Goal: Information Seeking & Learning: Check status

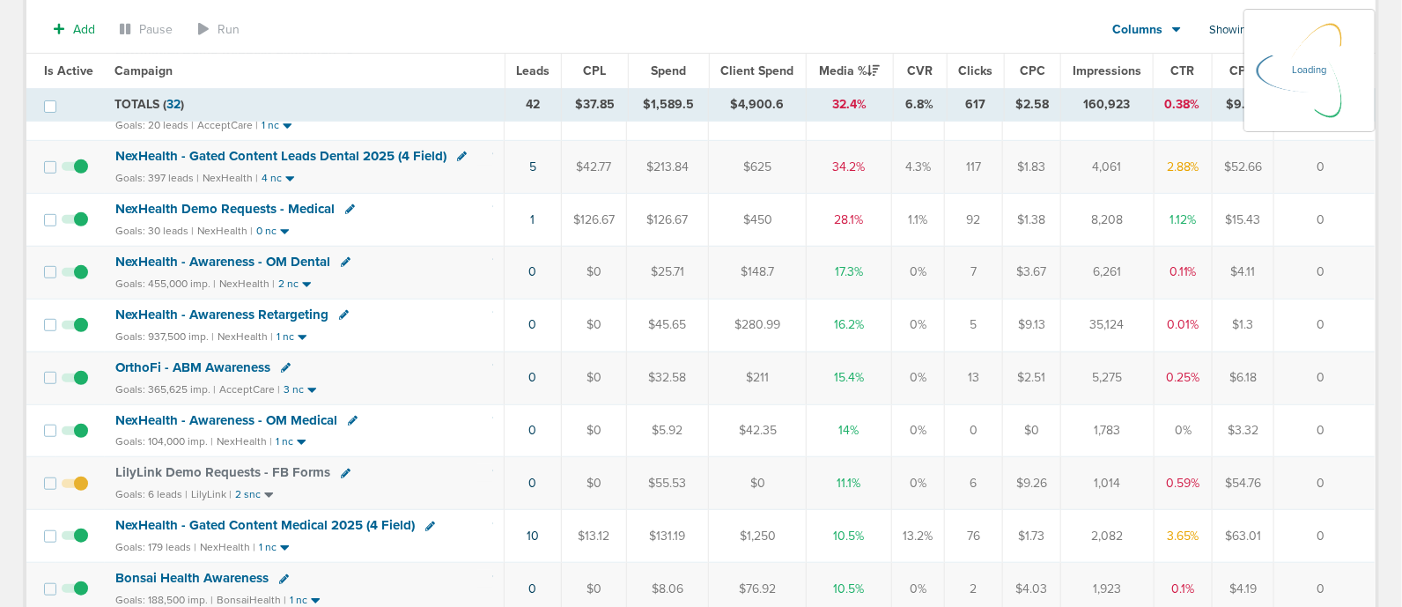
scroll to position [330, 0]
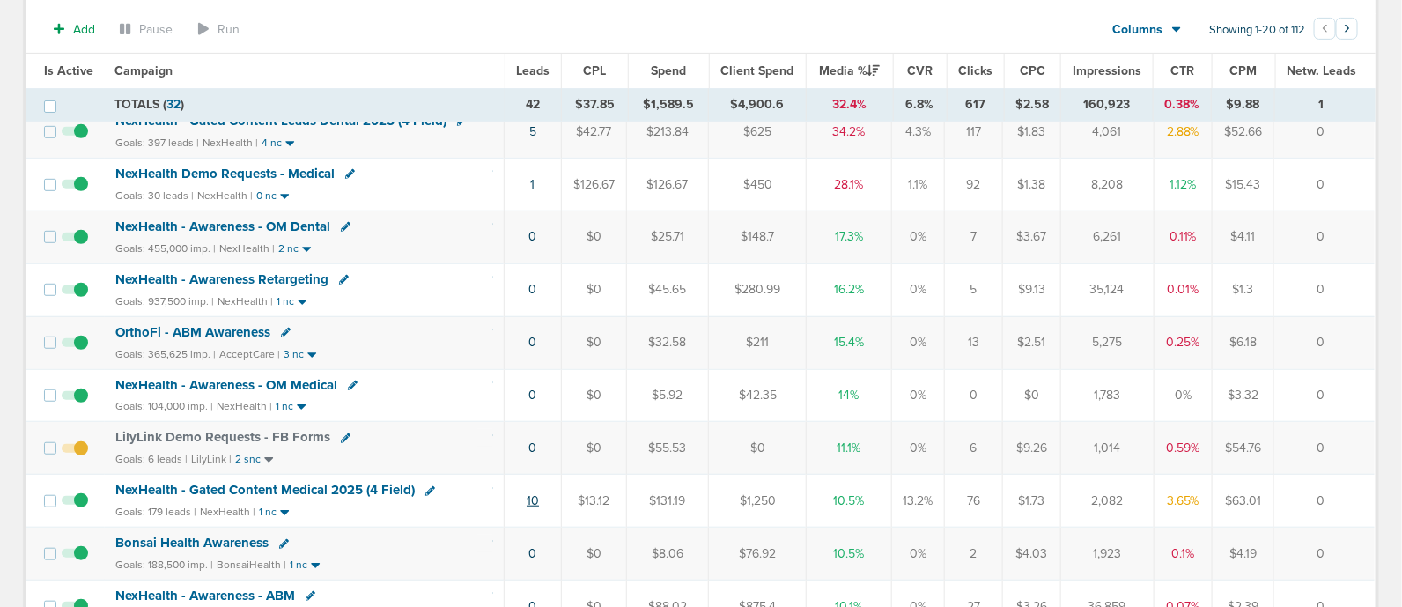
click at [532, 497] on link "10" at bounding box center [533, 500] width 12 height 15
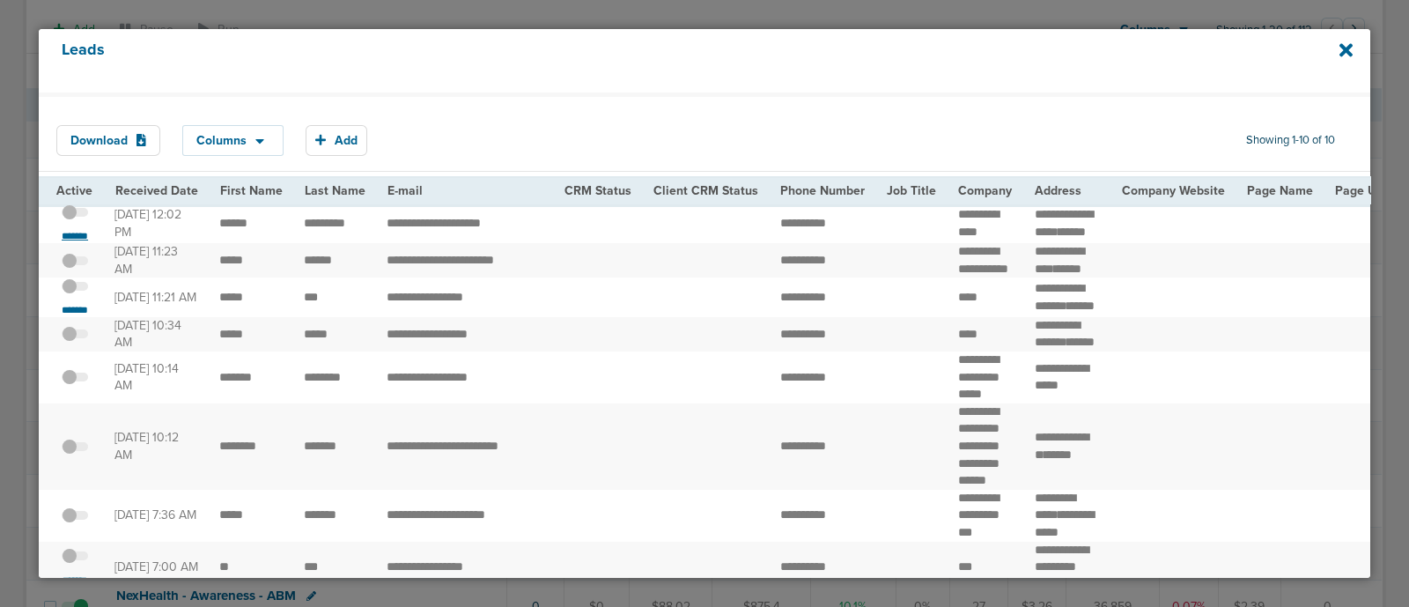
click at [86, 240] on small "*******" at bounding box center [74, 236] width 37 height 14
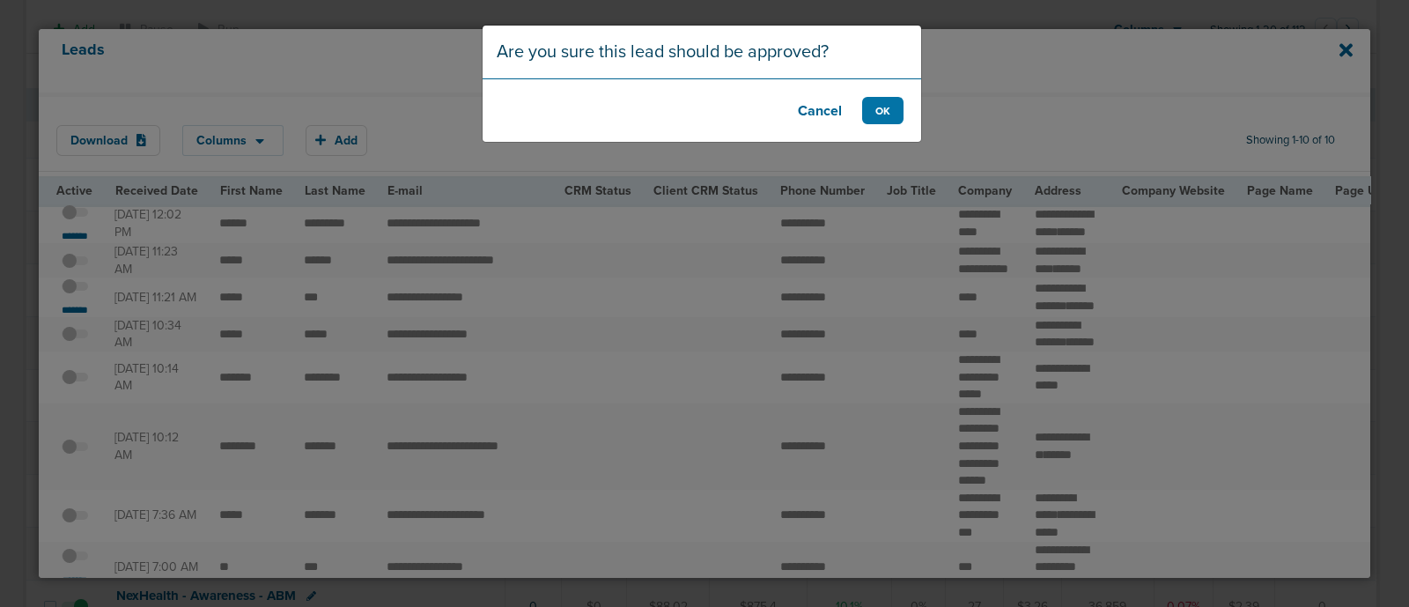
click at [820, 114] on button "Cancel" at bounding box center [820, 110] width 70 height 27
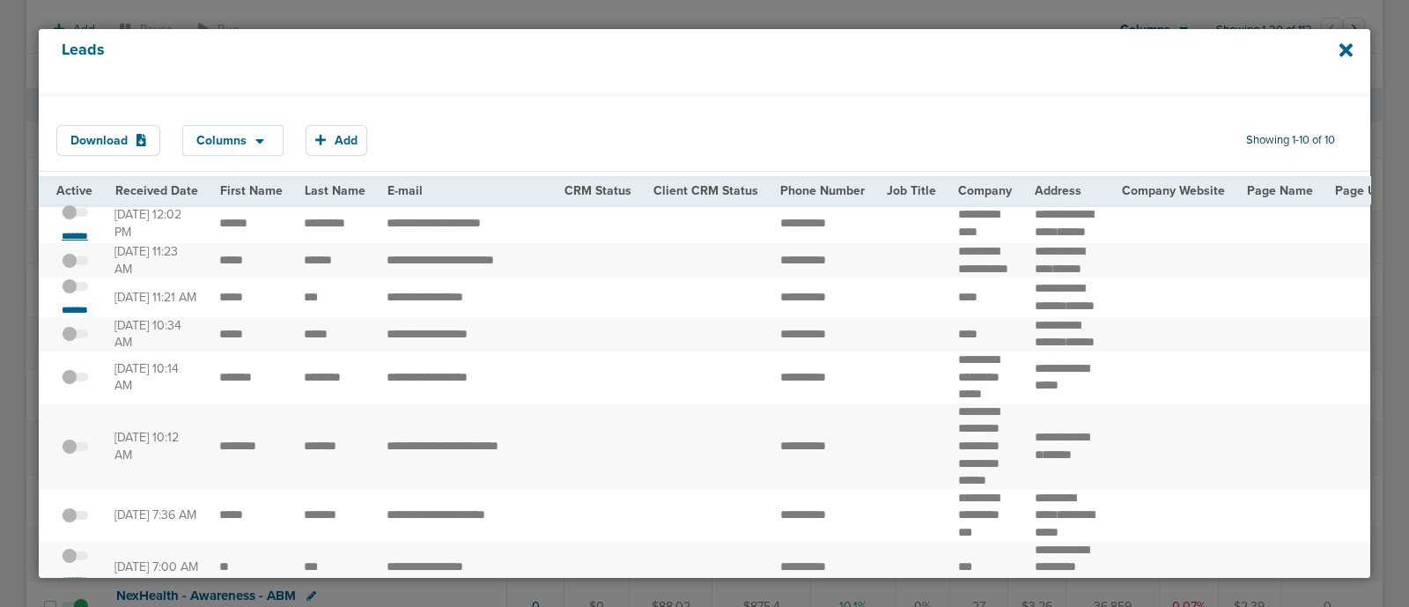
click at [86, 240] on small "*******" at bounding box center [74, 236] width 37 height 14
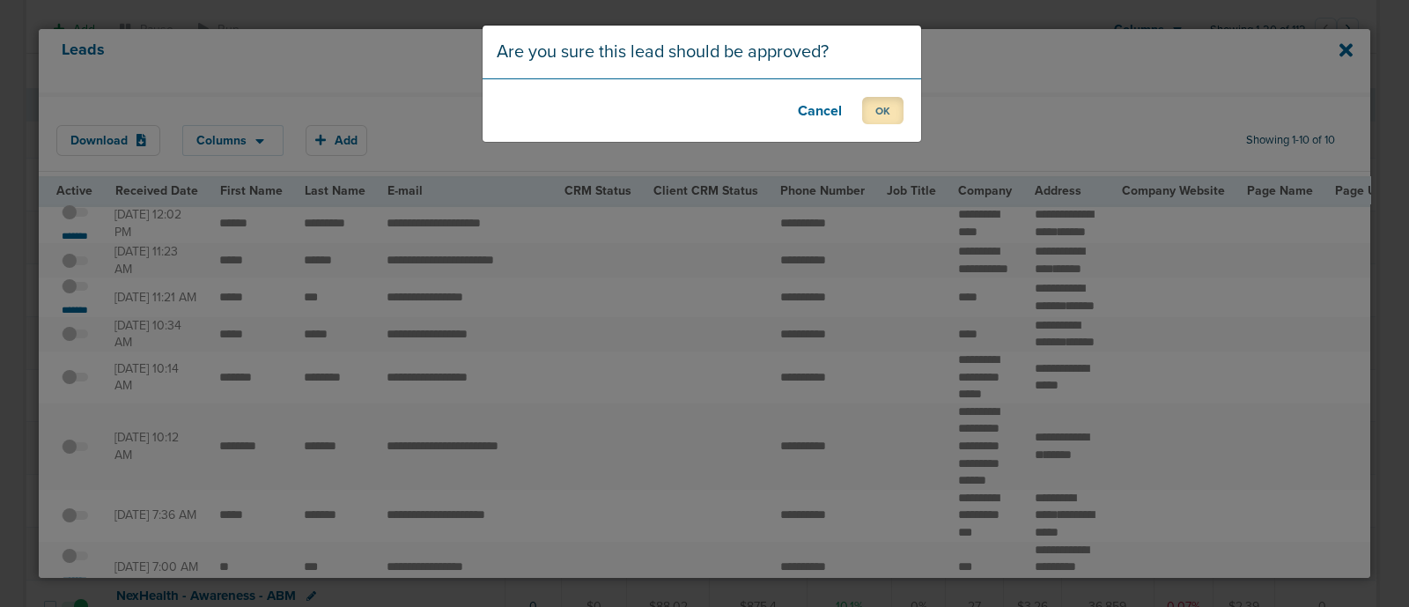
click at [875, 107] on button "OK" at bounding box center [882, 110] width 41 height 27
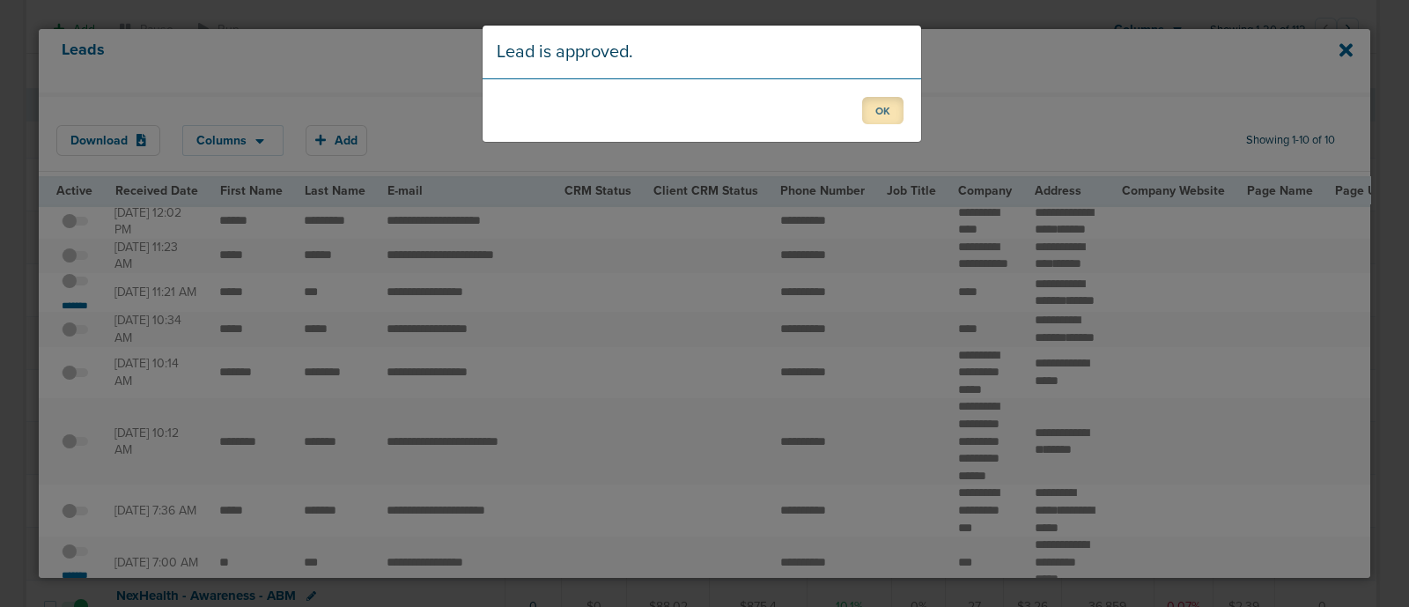
click at [882, 112] on button "OK" at bounding box center [882, 110] width 41 height 27
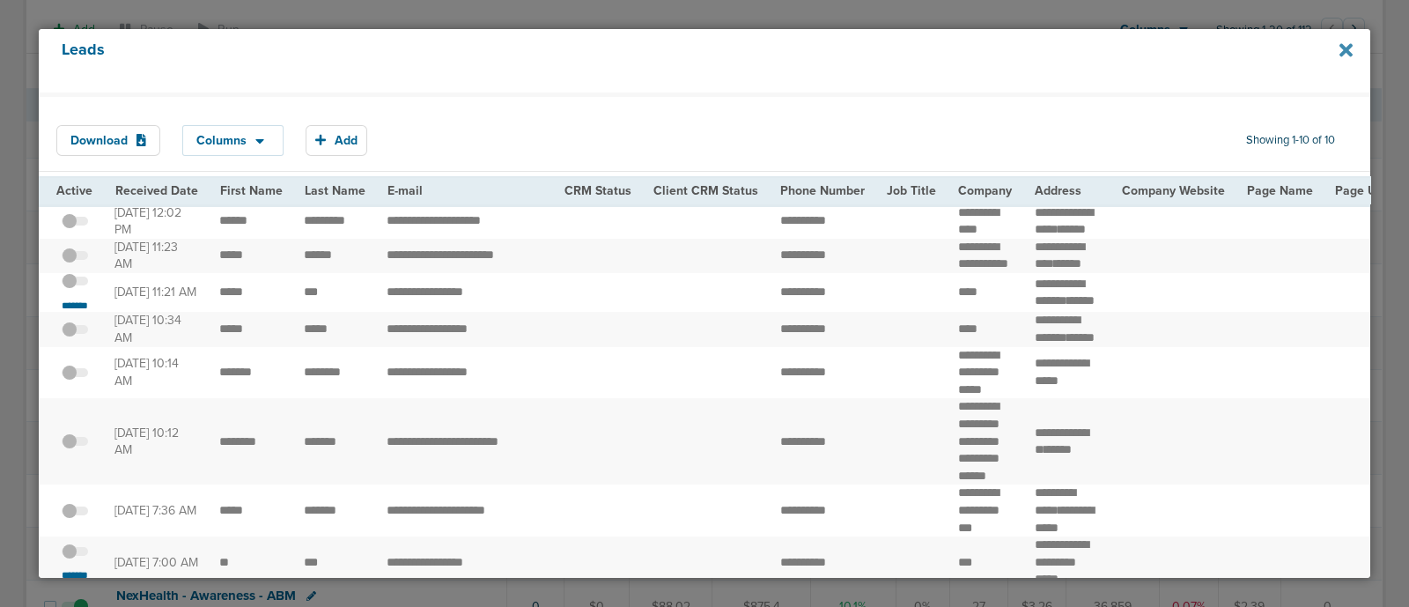
click at [1345, 48] on icon at bounding box center [1345, 49] width 13 height 13
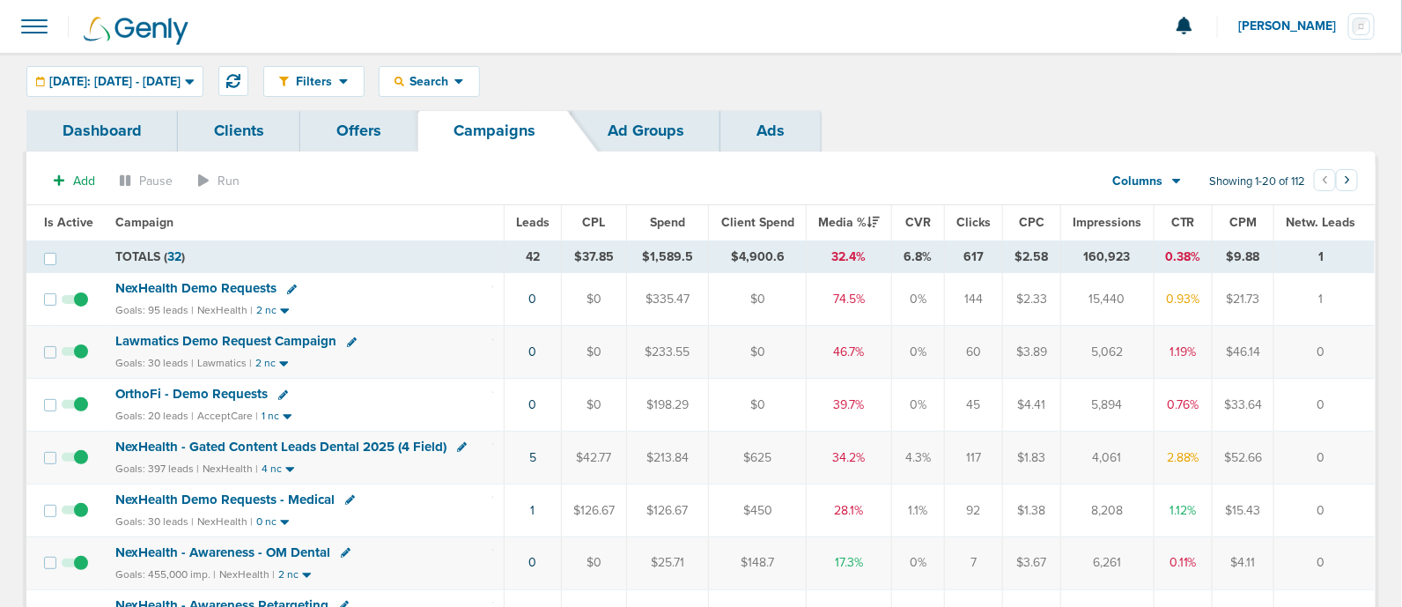
scroll to position [0, 0]
click at [186, 387] on span "OrthoFi - Demo Requests" at bounding box center [191, 394] width 152 height 16
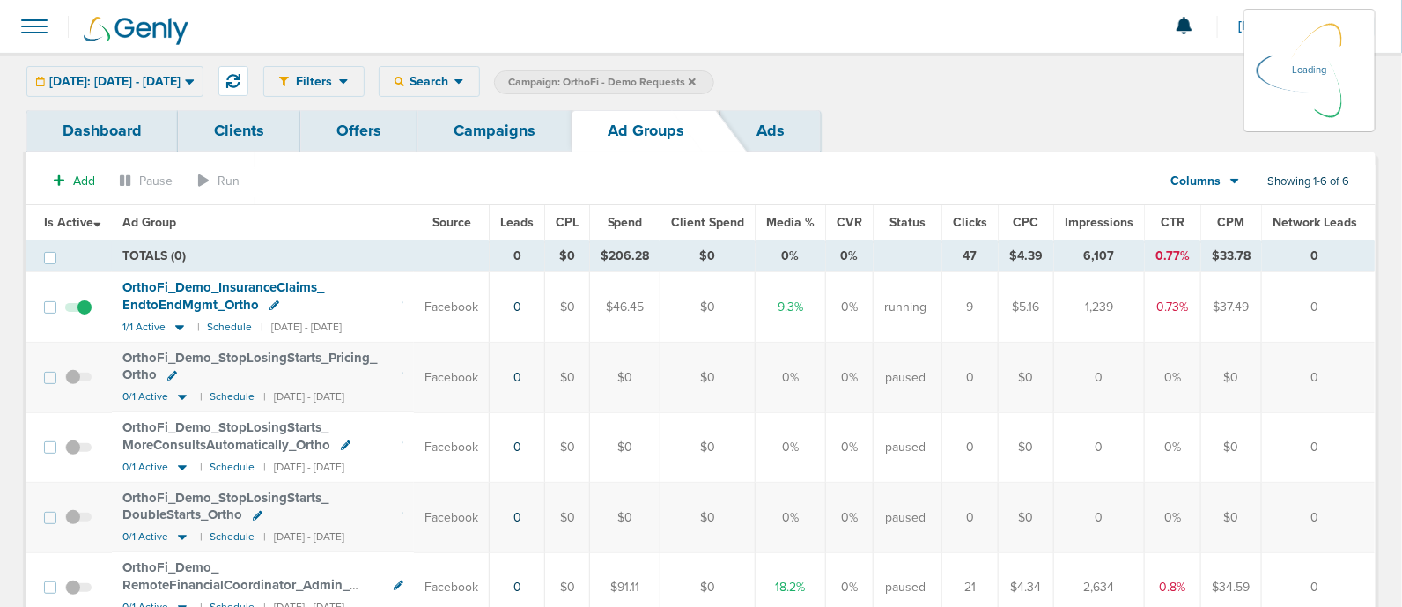
click at [549, 130] on link "Campaigns" at bounding box center [494, 130] width 154 height 41
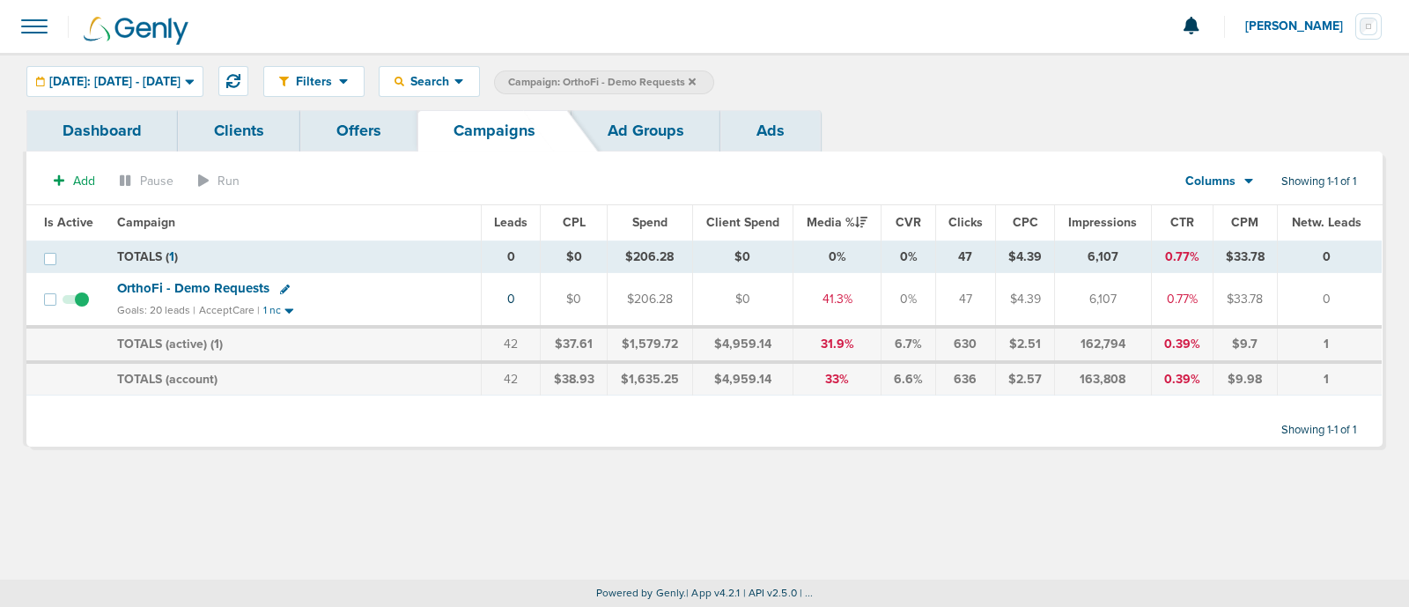
click at [696, 77] on icon at bounding box center [692, 80] width 7 height 7
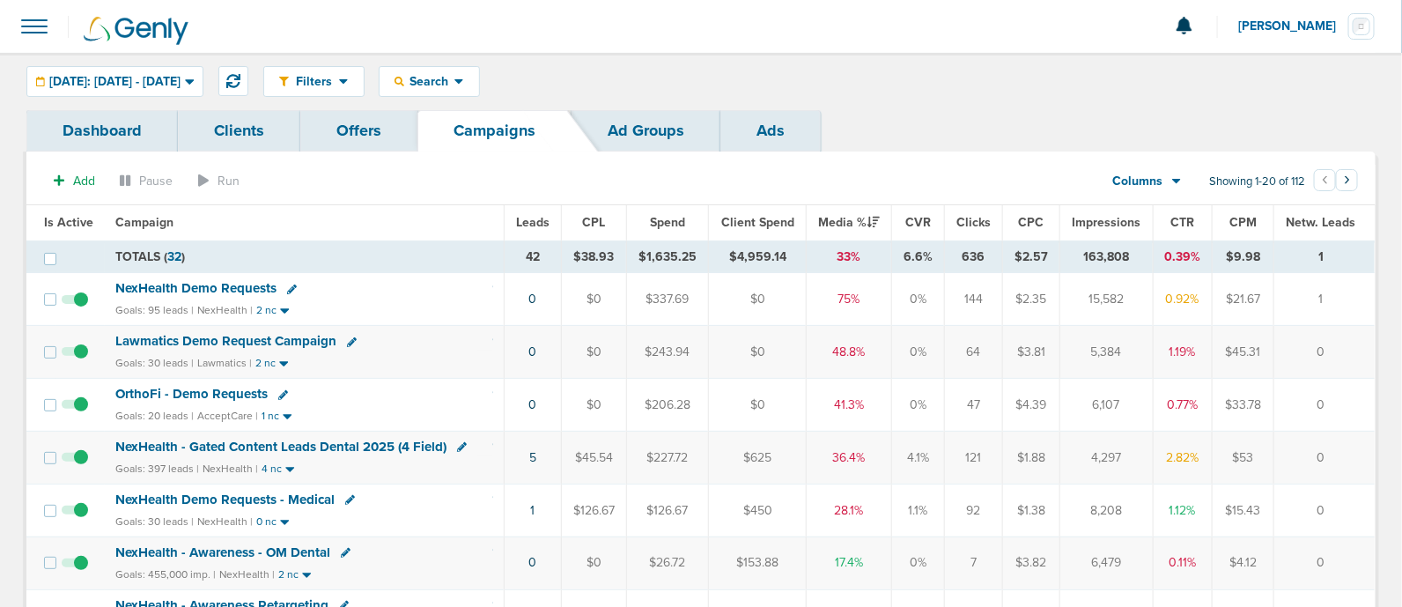
scroll to position [109, 0]
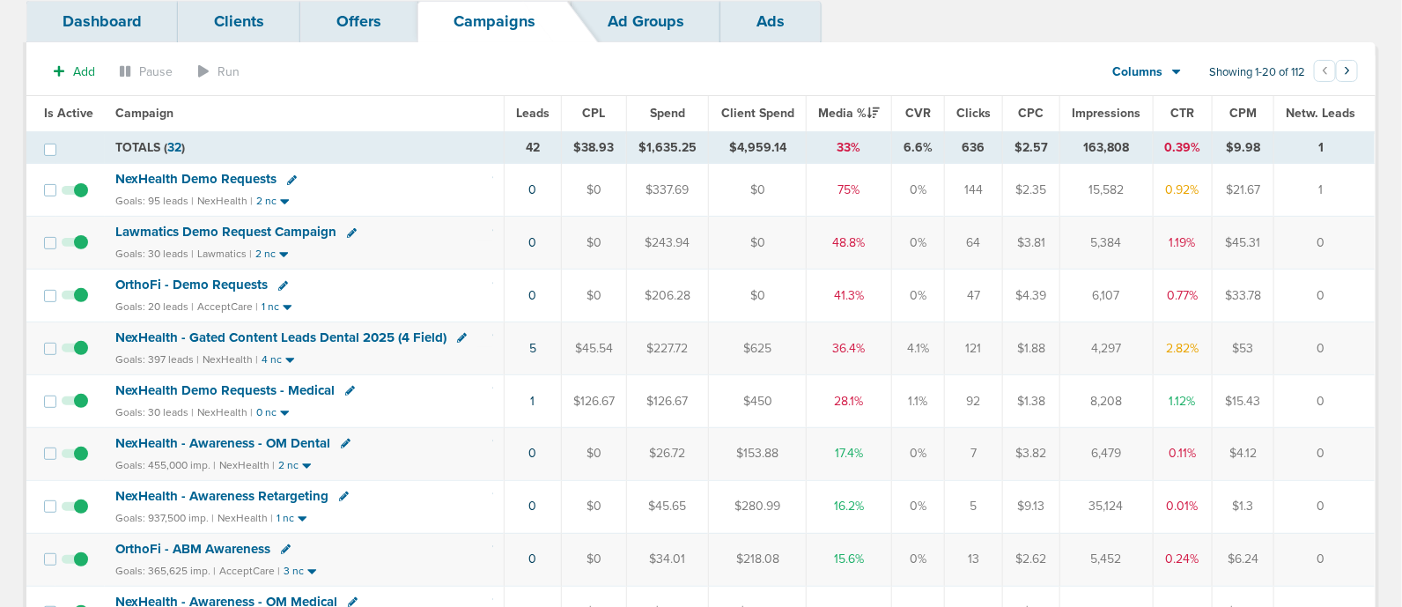
click at [366, 329] on span "NexHealth - Gated Content Leads Dental 2025 (4 Field)" at bounding box center [280, 337] width 331 height 16
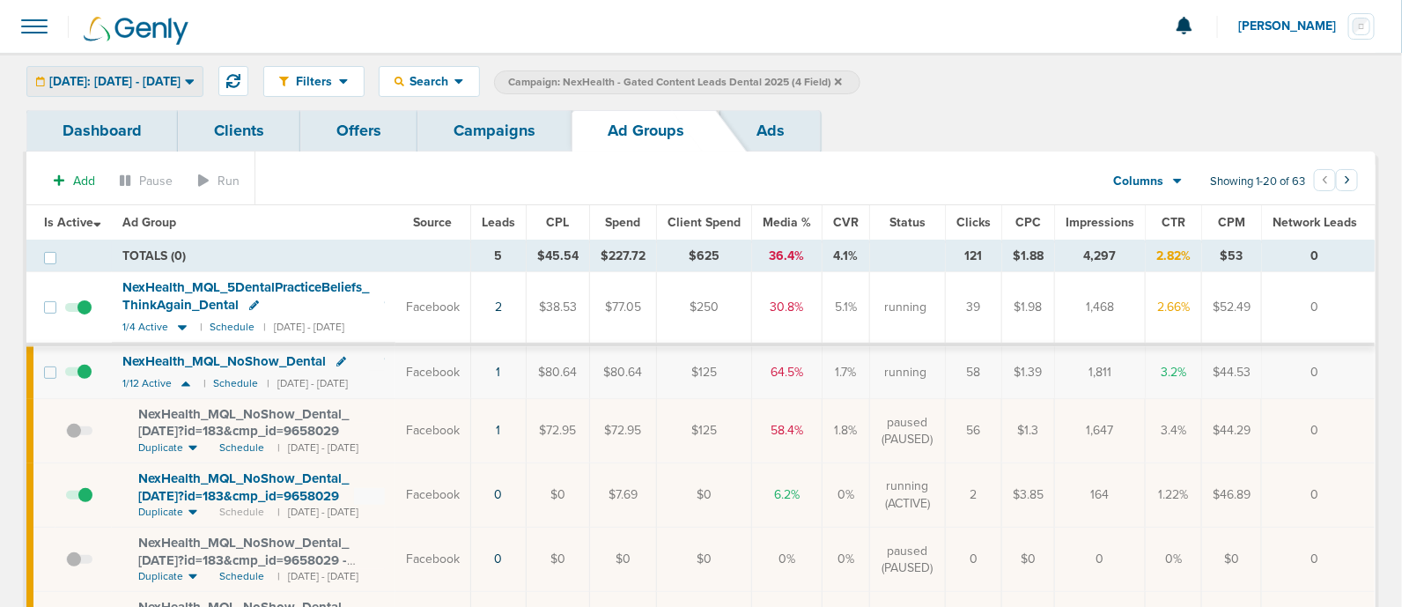
click at [155, 81] on span "[DATE]: [DATE] - [DATE]" at bounding box center [114, 82] width 131 height 12
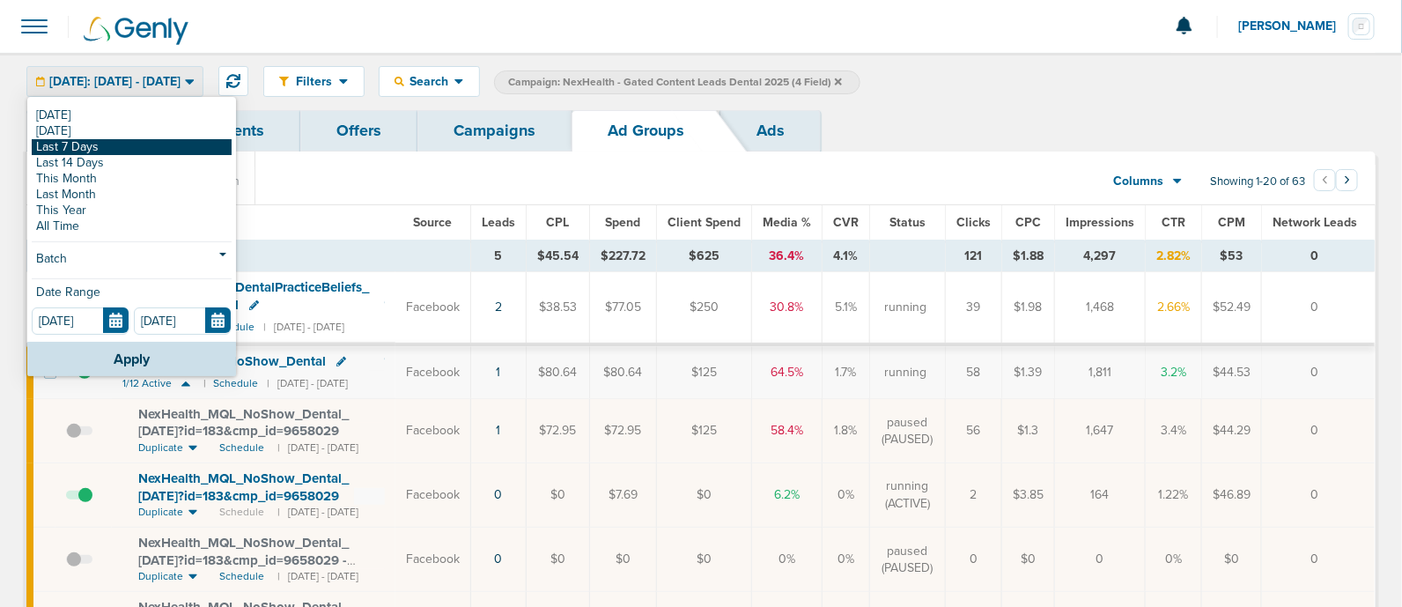
click at [129, 144] on link "Last 7 Days" at bounding box center [132, 147] width 200 height 16
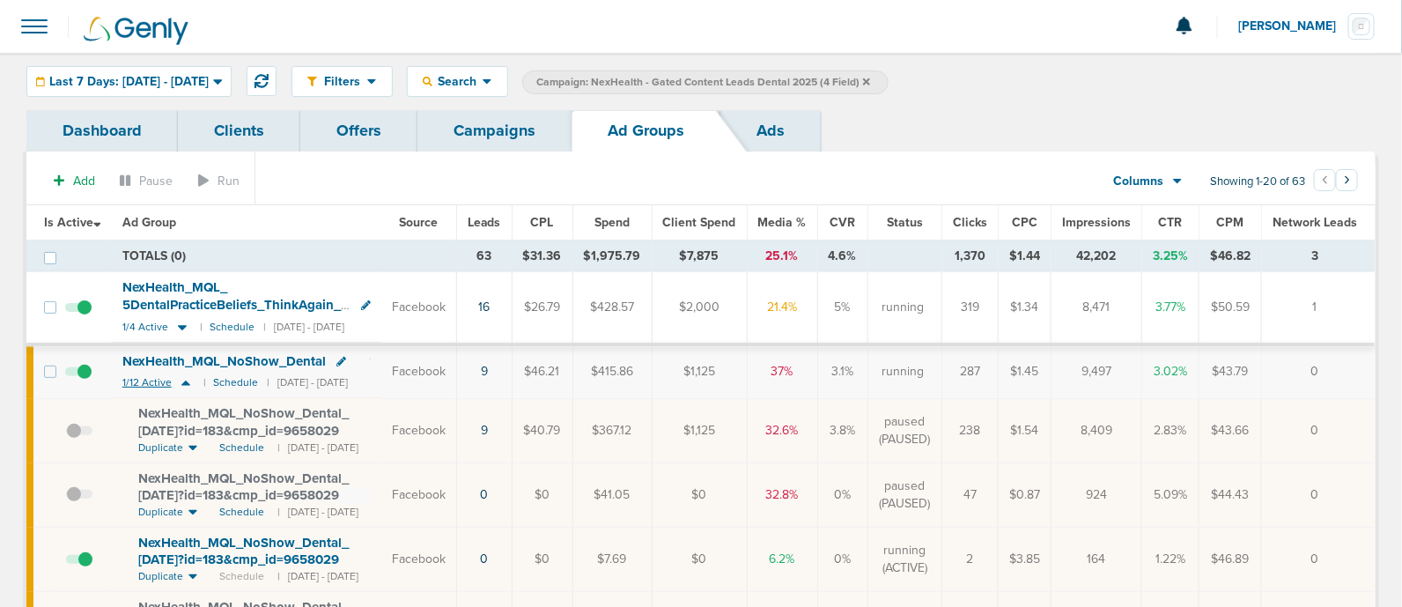
click at [183, 384] on icon at bounding box center [185, 383] width 9 height 5
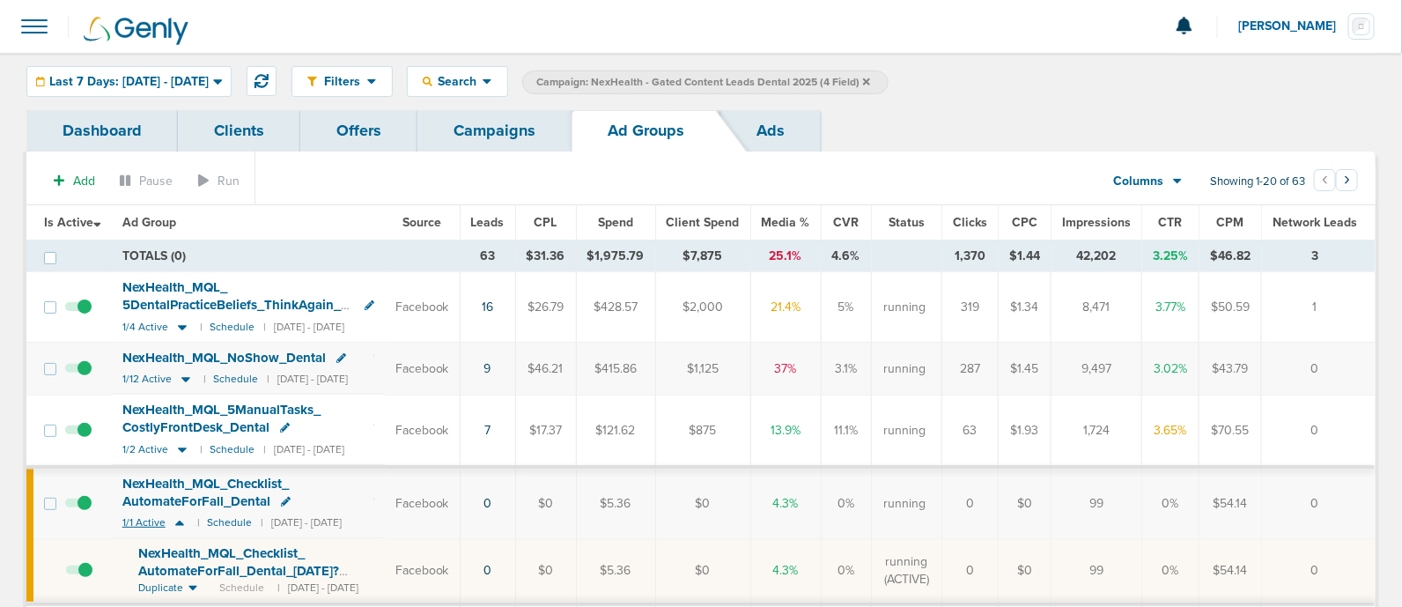
click at [181, 521] on icon at bounding box center [179, 523] width 9 height 5
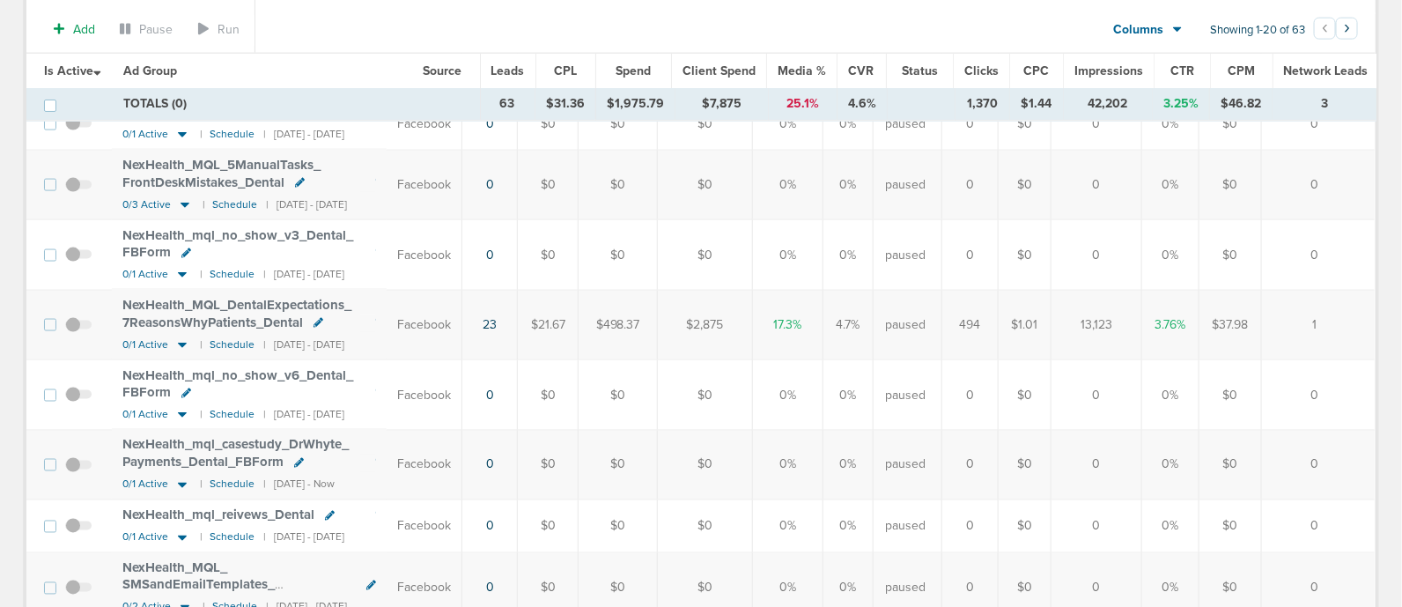
scroll to position [1087, 0]
